Goal: Check status

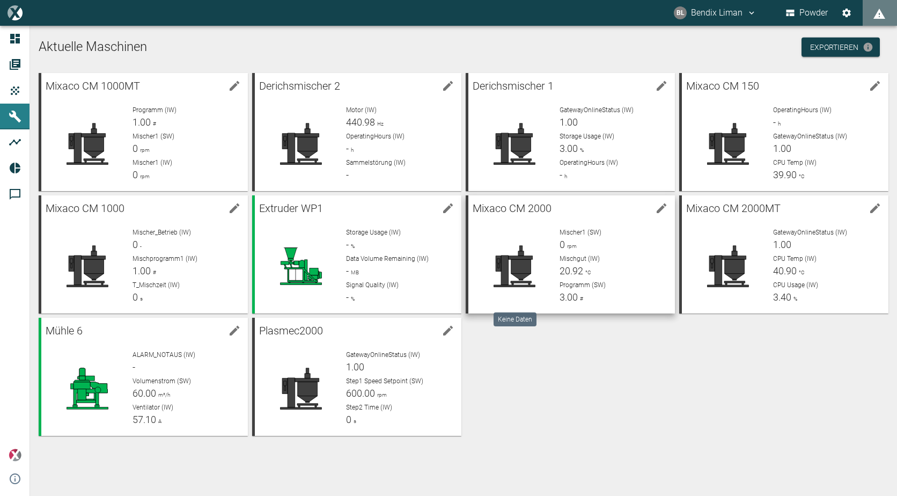
click at [513, 258] on icon at bounding box center [513, 266] width 41 height 41
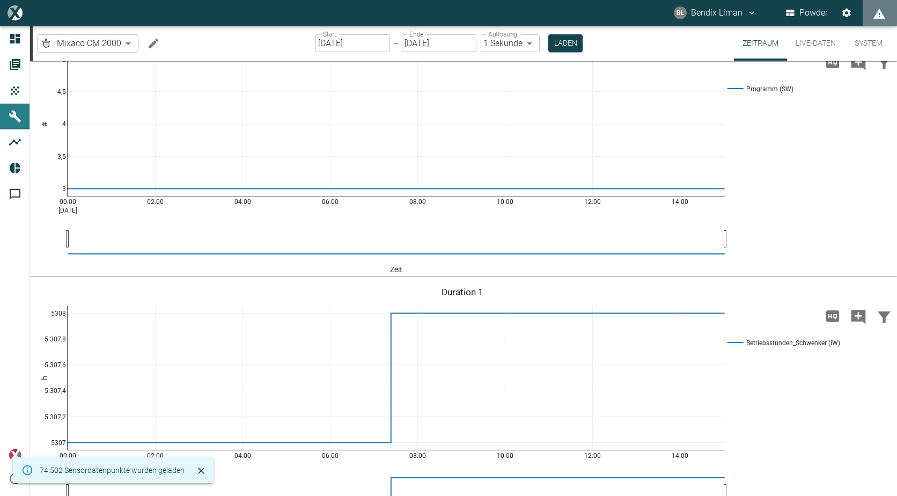
scroll to position [644, 0]
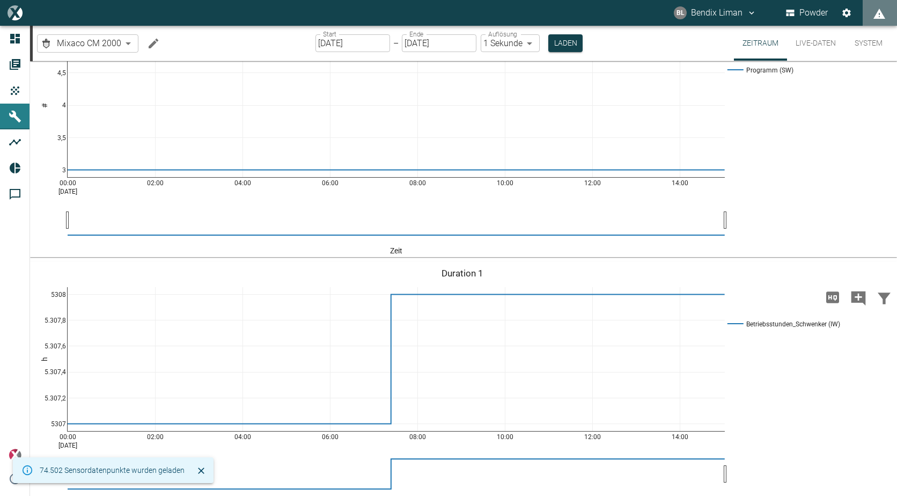
click at [824, 51] on button "Live-Daten" at bounding box center [815, 43] width 57 height 35
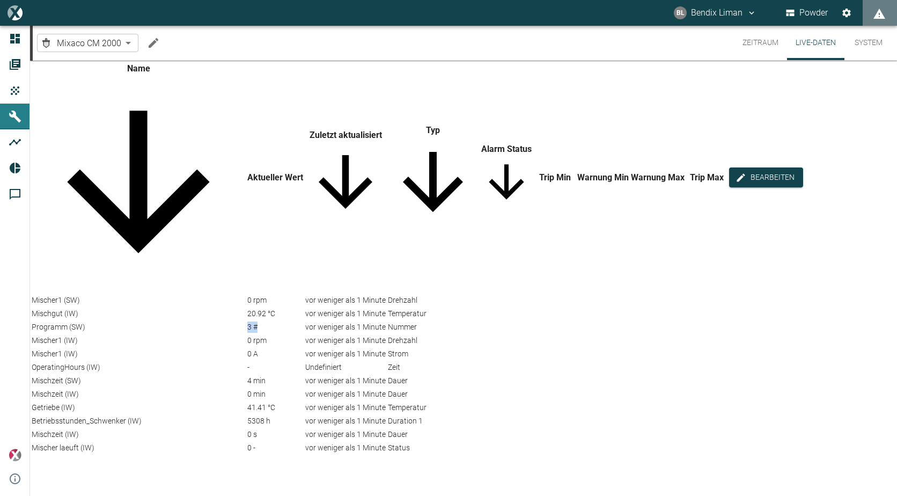
drag, startPoint x: 263, startPoint y: 199, endPoint x: 293, endPoint y: 215, distance: 33.8
click at [293, 321] on td "3 #" at bounding box center [275, 327] width 57 height 12
click at [336, 321] on div "vor weniger als 1 Minute" at bounding box center [345, 326] width 80 height 11
drag, startPoint x: 271, startPoint y: 203, endPoint x: 242, endPoint y: 207, distance: 29.3
click at [242, 321] on tr "Programm (SW) 3 # vor weniger als 1 Minute Nummer" at bounding box center [417, 327] width 772 height 12
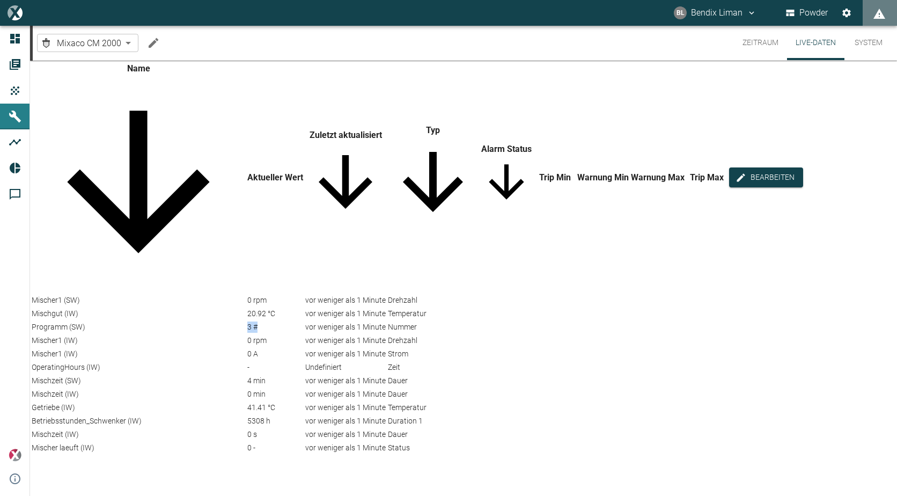
drag, startPoint x: 242, startPoint y: 207, endPoint x: 247, endPoint y: 216, distance: 9.8
click at [247, 321] on td "3 #" at bounding box center [275, 327] width 57 height 12
drag, startPoint x: 254, startPoint y: 198, endPoint x: 270, endPoint y: 207, distance: 18.7
click at [270, 321] on div "3 #" at bounding box center [275, 326] width 56 height 11
drag, startPoint x: 270, startPoint y: 207, endPoint x: 276, endPoint y: 220, distance: 14.7
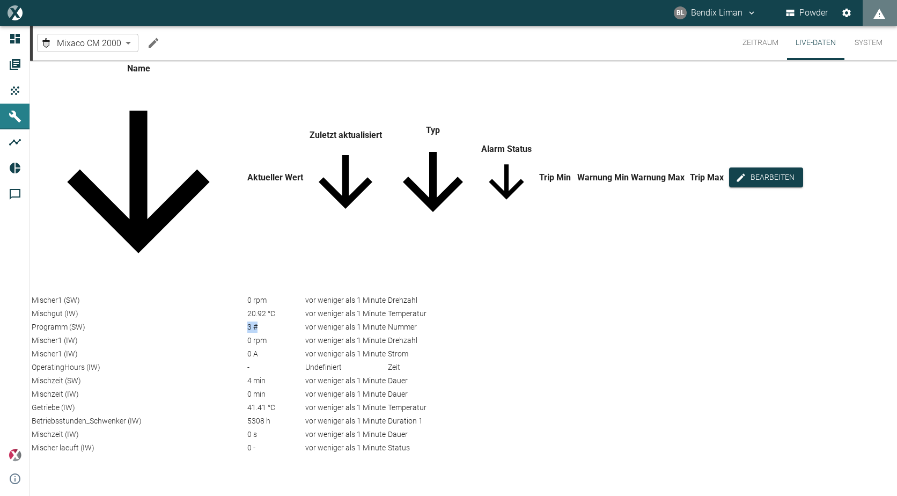
click at [276, 321] on td "3 #" at bounding box center [275, 327] width 57 height 12
drag, startPoint x: 256, startPoint y: 201, endPoint x: 266, endPoint y: 208, distance: 12.3
click at [266, 321] on div "3 #" at bounding box center [275, 326] width 56 height 11
drag, startPoint x: 266, startPoint y: 208, endPoint x: 238, endPoint y: 217, distance: 30.0
click at [238, 321] on td "Programm (SW)" at bounding box center [138, 327] width 215 height 12
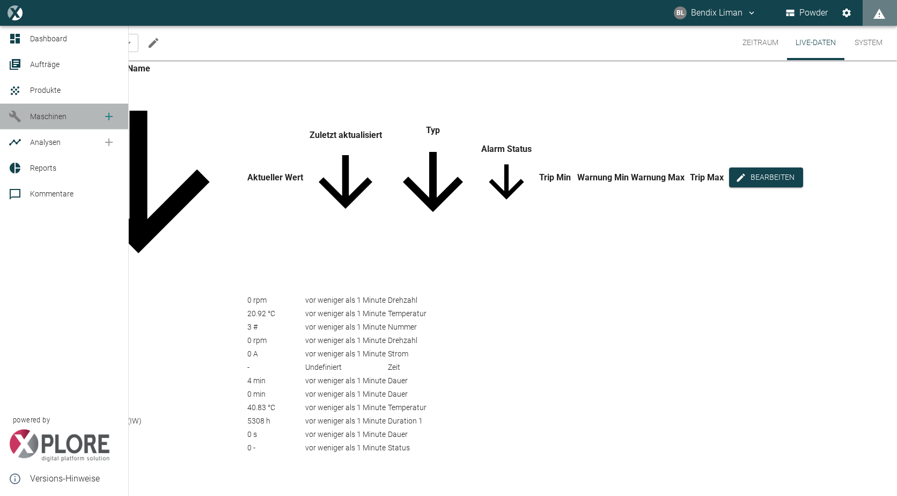
click at [25, 113] on link "Maschinen" at bounding box center [64, 117] width 128 height 26
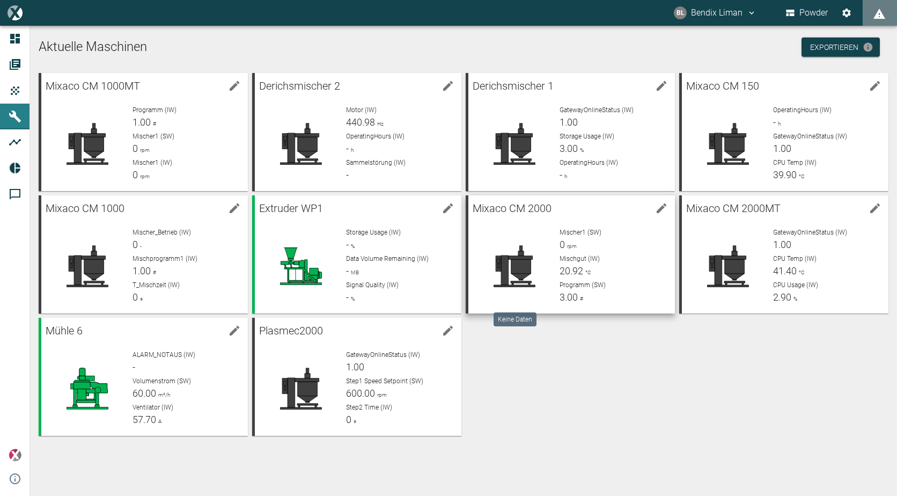
click at [533, 288] on div at bounding box center [514, 265] width 75 height 77
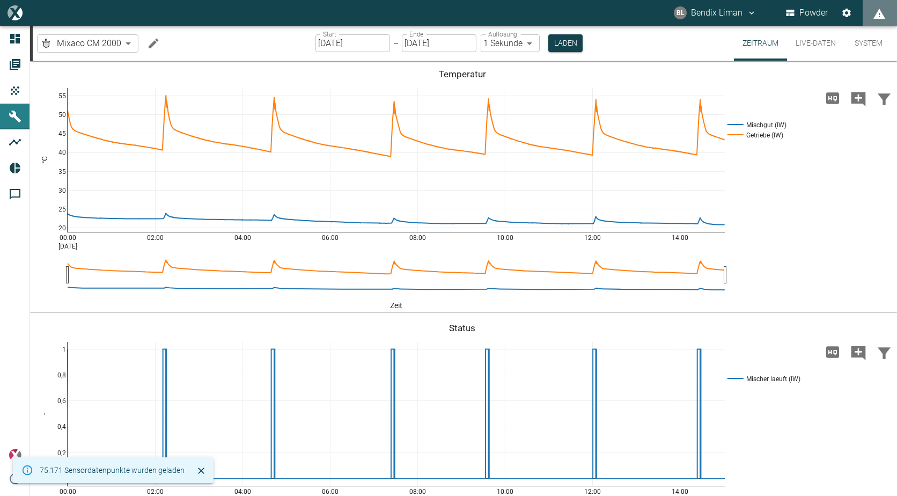
click at [814, 41] on button "Live-Daten" at bounding box center [815, 43] width 57 height 35
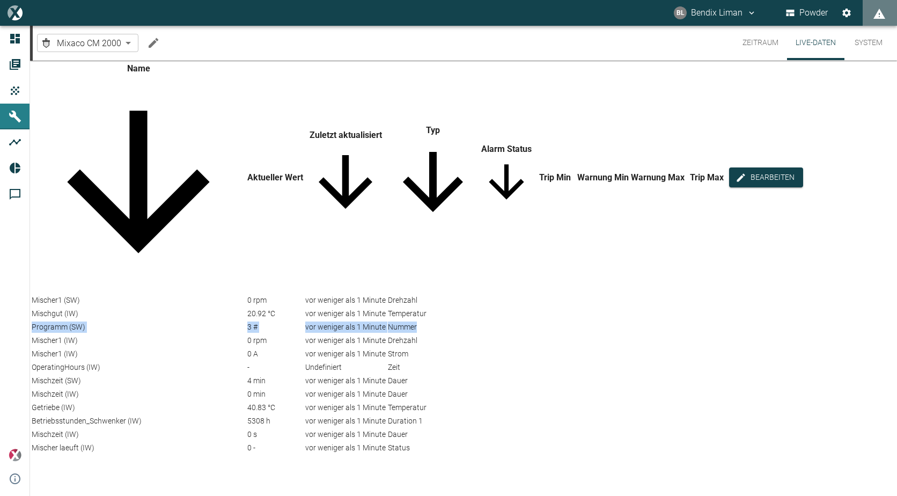
drag, startPoint x: 42, startPoint y: 203, endPoint x: 602, endPoint y: 214, distance: 560.1
click at [602, 321] on tr "Programm (SW) 3 # vor weniger als 1 Minute Nummer" at bounding box center [417, 327] width 772 height 12
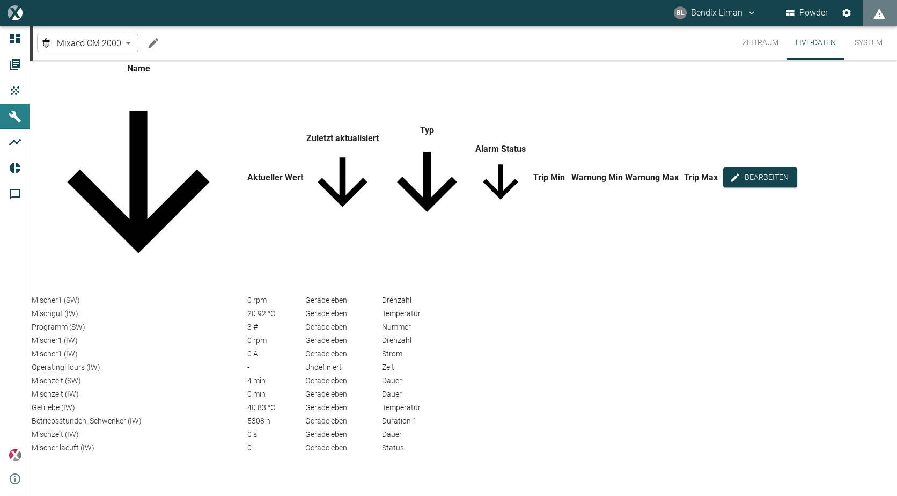
click at [310, 348] on td "Gerade eben" at bounding box center [343, 354] width 76 height 12
click at [766, 42] on button "Zeitraum" at bounding box center [760, 43] width 53 height 34
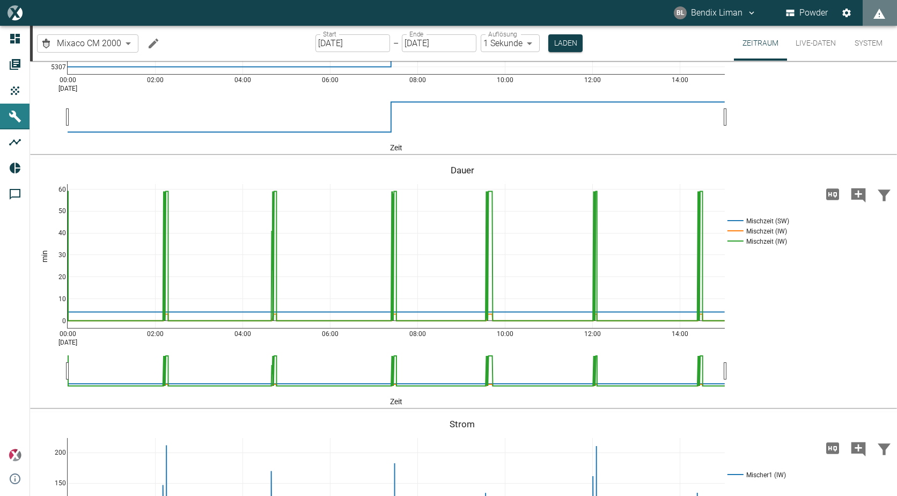
scroll to position [913, 0]
